Goal: Information Seeking & Learning: Learn about a topic

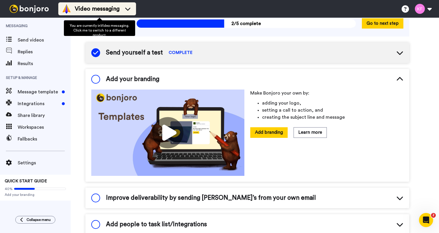
click at [129, 14] on li "Video messaging" at bounding box center [97, 8] width 78 height 13
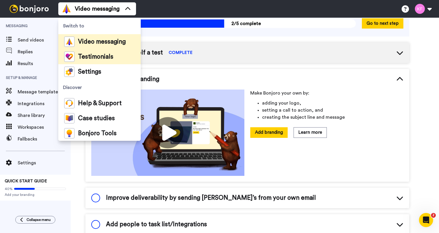
click at [104, 57] on span "Testimonials" at bounding box center [95, 57] width 35 height 6
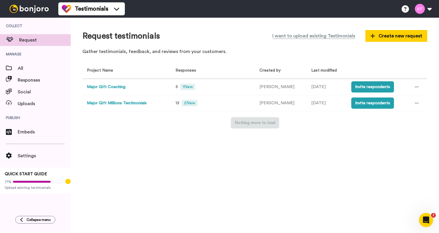
click at [104, 89] on button "Major Gift Coaching" at bounding box center [106, 87] width 39 height 6
